Goal: Transaction & Acquisition: Purchase product/service

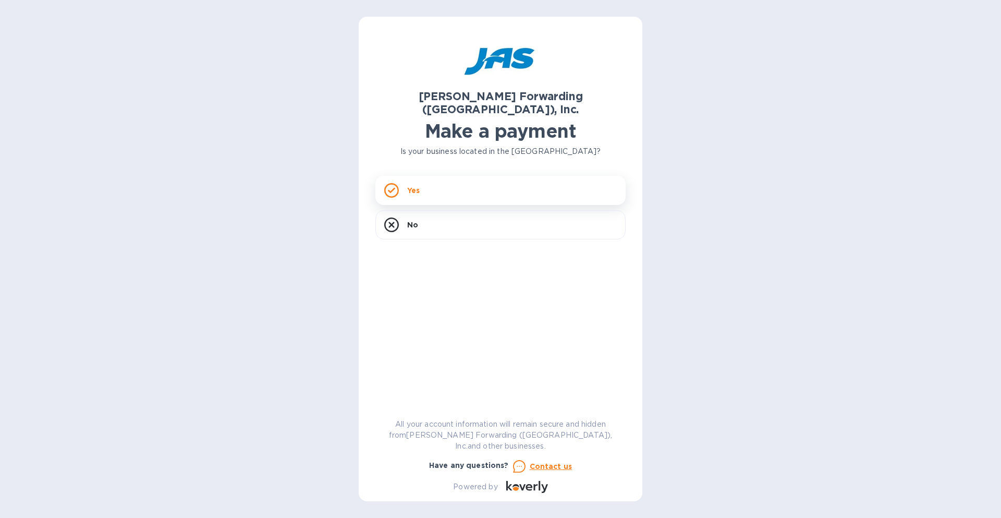
click at [439, 180] on div "Yes" at bounding box center [500, 190] width 250 height 29
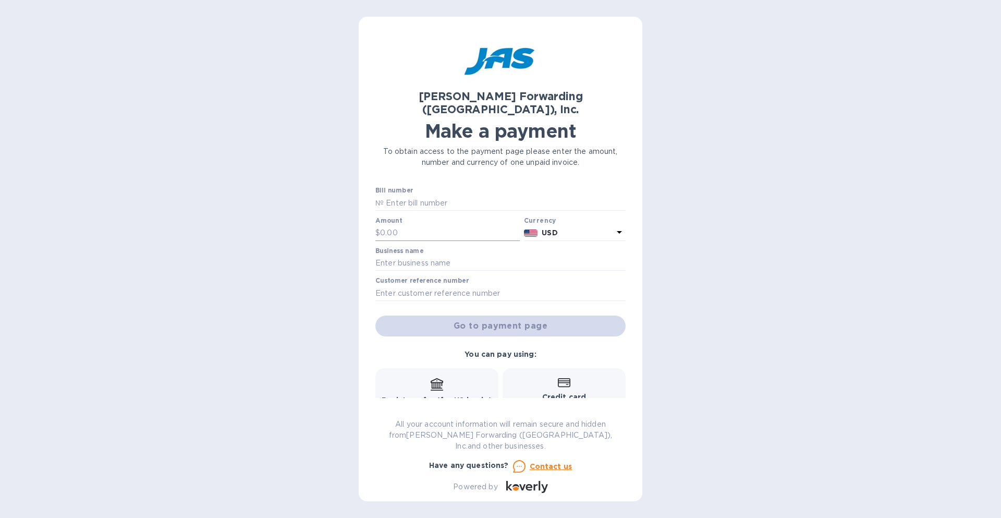
click at [410, 225] on input "text" at bounding box center [450, 233] width 140 height 16
paste input "12,948.24"
type input "12,948.24"
click at [462, 195] on input "text" at bounding box center [505, 203] width 242 height 16
paste input "DET503363945"
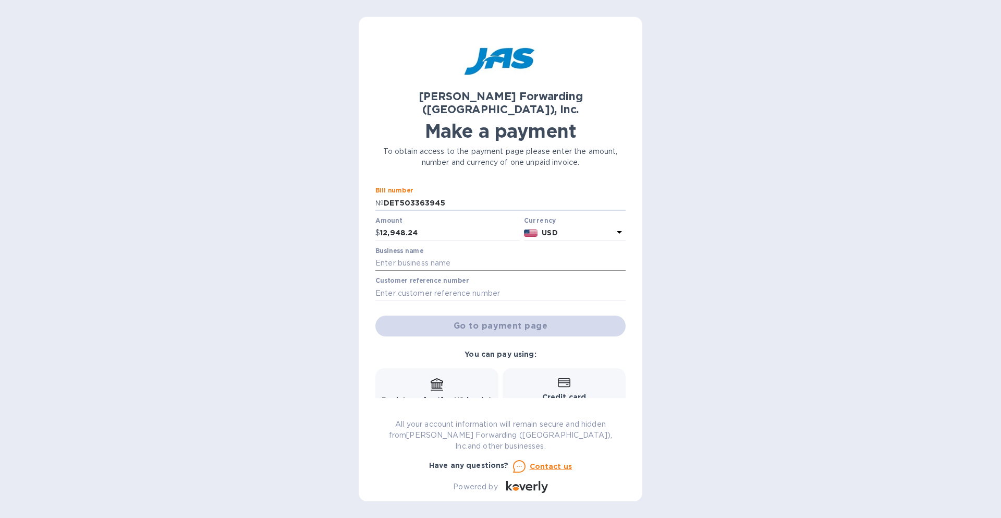
type input "DET503363945"
click at [434, 255] on input "text" at bounding box center [500, 263] width 250 height 16
type input "Oakshire Manufacturing Co., LLC"
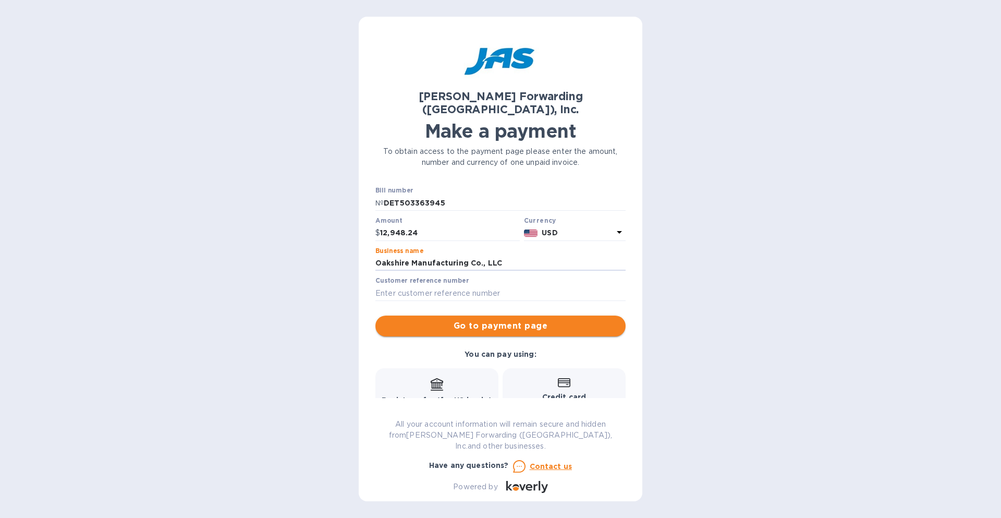
click at [441, 320] on span "Go to payment page" at bounding box center [501, 326] width 234 height 13
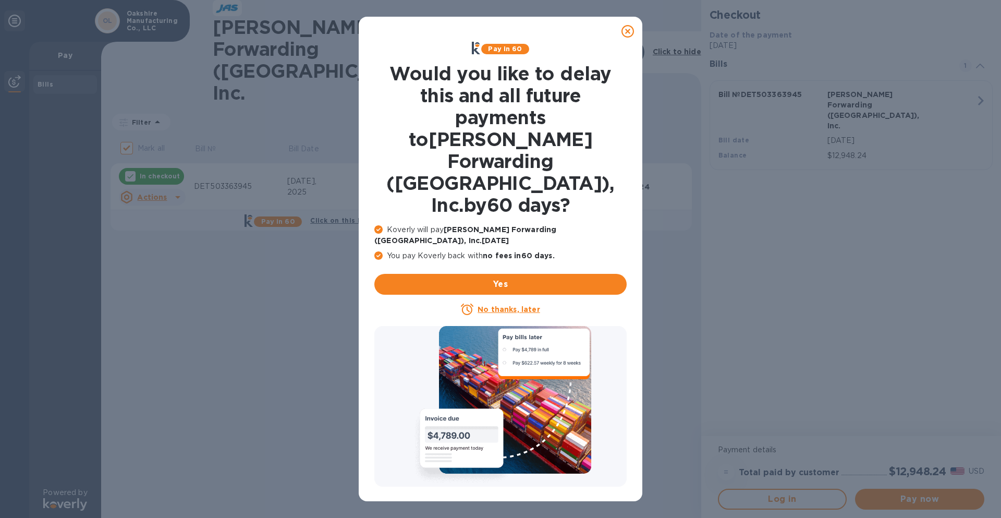
click at [520, 305] on u "No thanks, later" at bounding box center [509, 309] width 62 height 8
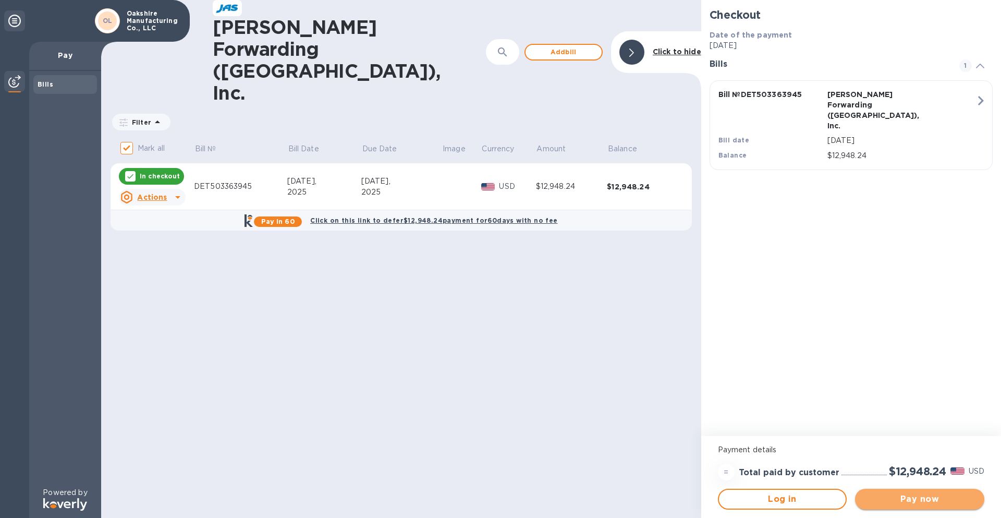
click at [890, 495] on span "Pay now" at bounding box center [919, 499] width 113 height 13
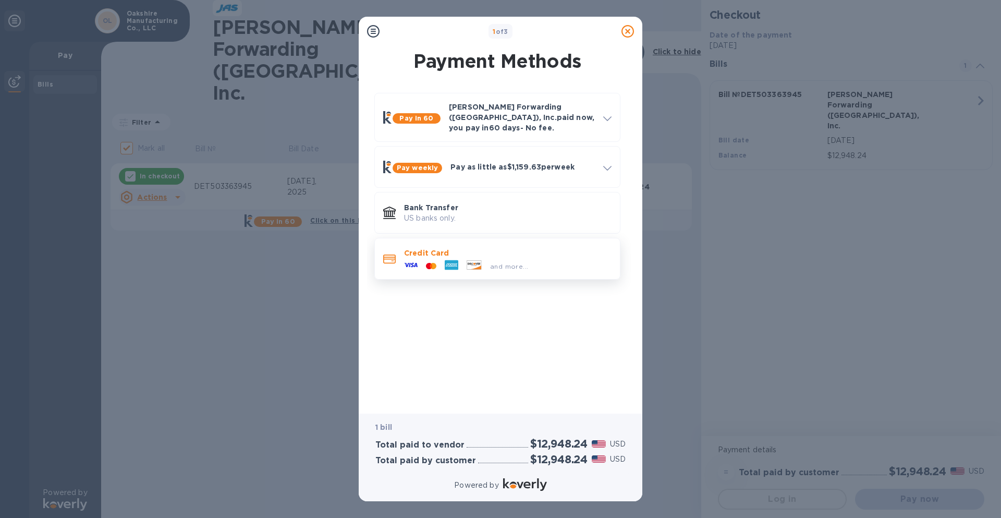
click at [516, 243] on div "Credit Card and more..." at bounding box center [508, 258] width 216 height 30
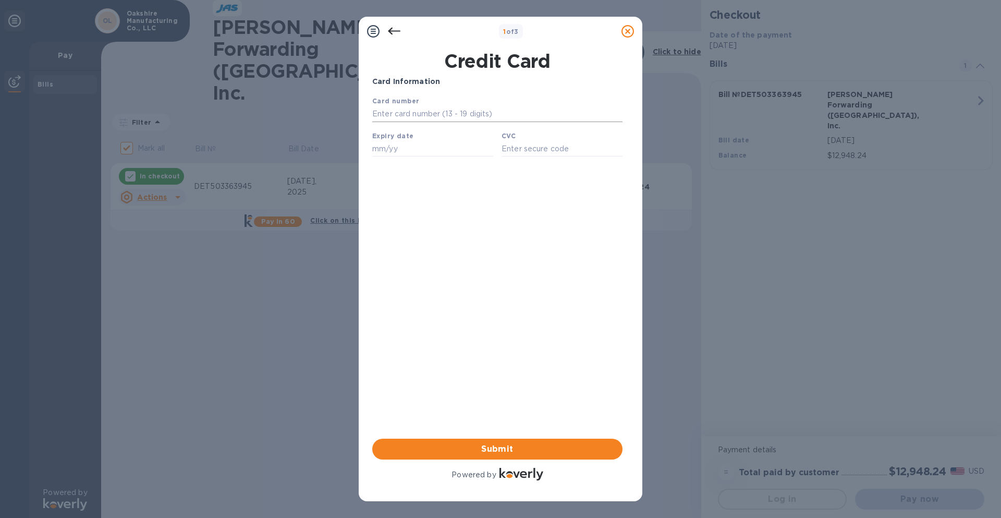
click at [462, 121] on input "text" at bounding box center [497, 114] width 250 height 16
type input "[CREDIT_CARD_NUMBER]"
type input "12/28"
drag, startPoint x: 462, startPoint y: 124, endPoint x: 533, endPoint y: 152, distance: 76.5
click at [533, 152] on input "text" at bounding box center [562, 149] width 121 height 16
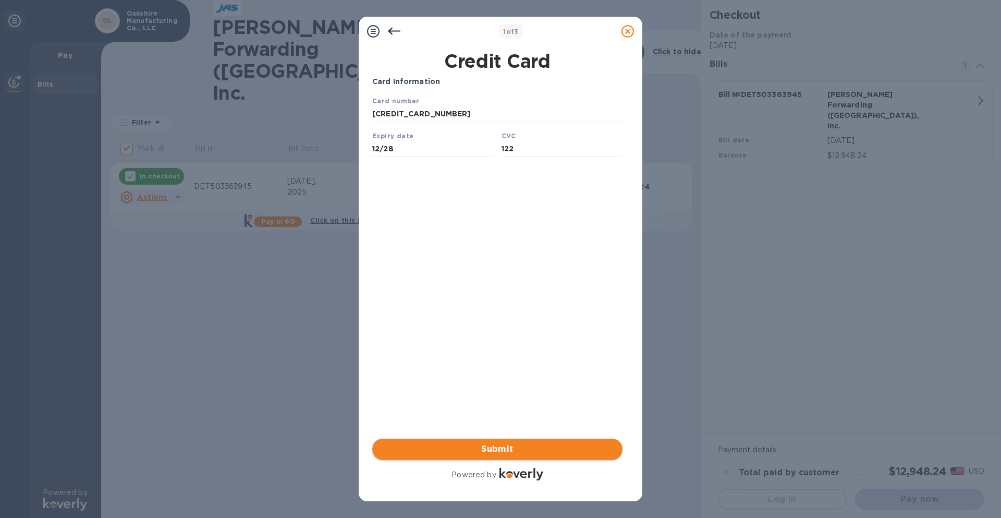
type input "122"
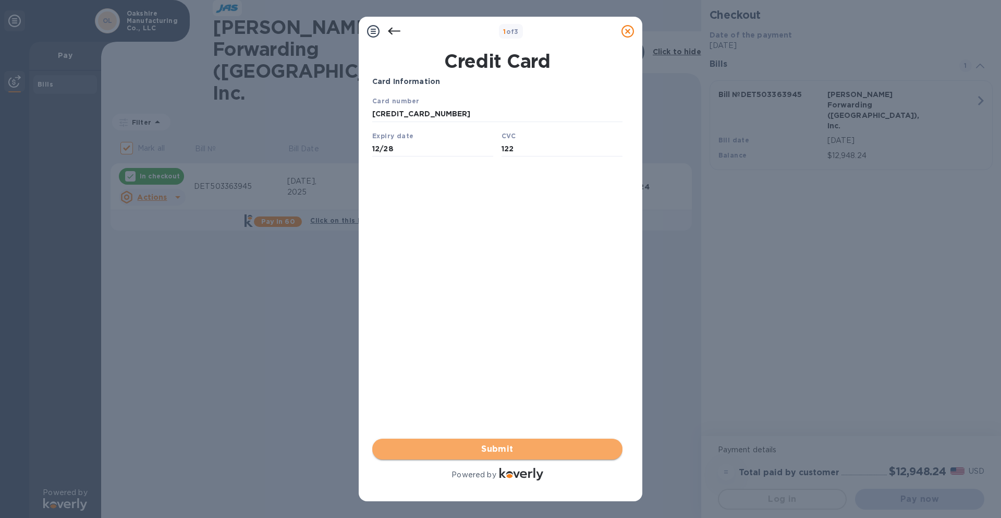
click at [516, 451] on span "Submit" at bounding box center [498, 449] width 234 height 13
